Goal: Connect with others: Connect with others

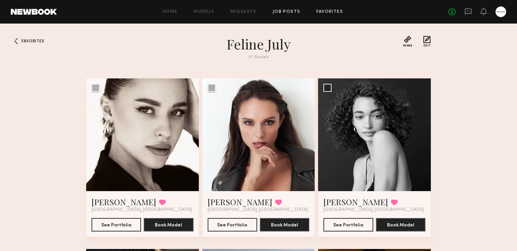
click at [278, 11] on link "Job Posts" at bounding box center [287, 12] width 28 height 4
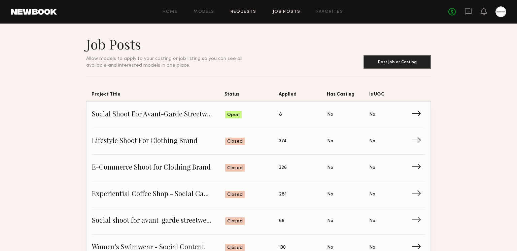
click at [250, 11] on link "Requests" at bounding box center [244, 12] width 26 height 4
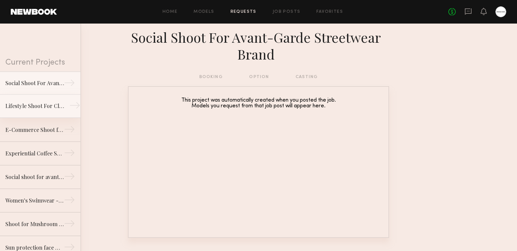
click at [13, 101] on link "Lifestyle Shoot For Clothing Brand →" at bounding box center [40, 107] width 80 height 24
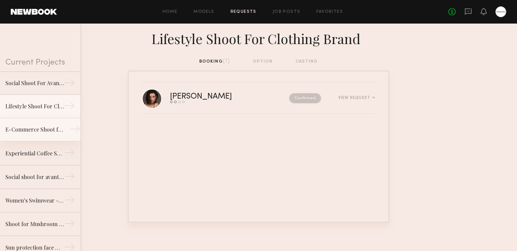
click at [37, 125] on link "E-Commerce Shoot for Clothing Brand →" at bounding box center [40, 130] width 80 height 24
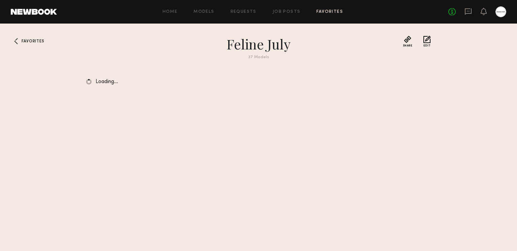
click at [467, 6] on div "No fees up to $5,000" at bounding box center [478, 11] width 58 height 11
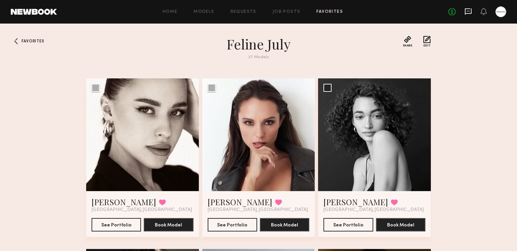
click at [469, 12] on icon at bounding box center [468, 11] width 7 height 7
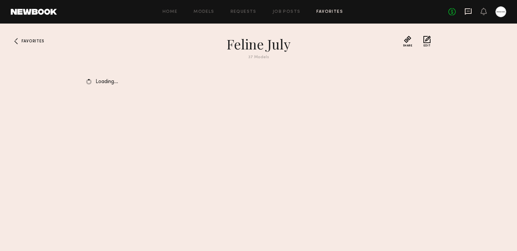
click at [467, 12] on icon at bounding box center [468, 11] width 7 height 7
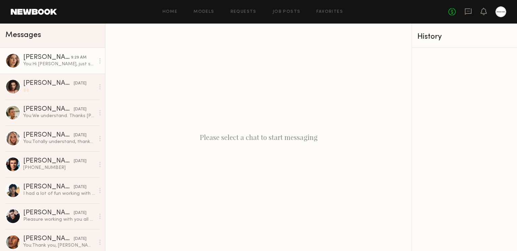
click at [46, 59] on div "Oxana Z." at bounding box center [47, 57] width 48 height 7
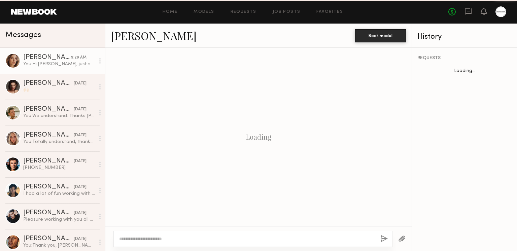
scroll to position [631, 0]
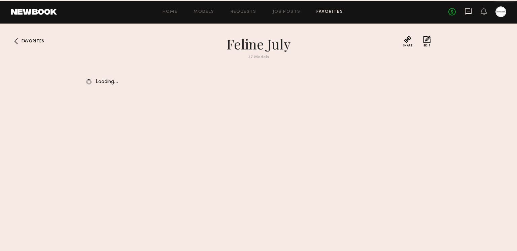
click at [469, 13] on icon at bounding box center [468, 11] width 7 height 6
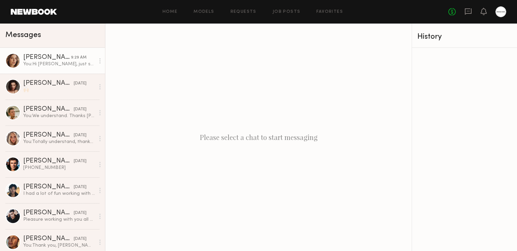
click at [72, 65] on div "You: Hi Oxana, just sent the booking request! Looking forward to working with y…" at bounding box center [59, 64] width 72 height 6
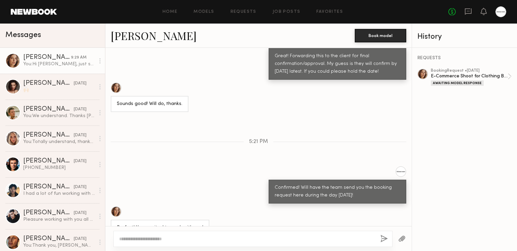
scroll to position [630, 0]
